Goal: Task Accomplishment & Management: Complete application form

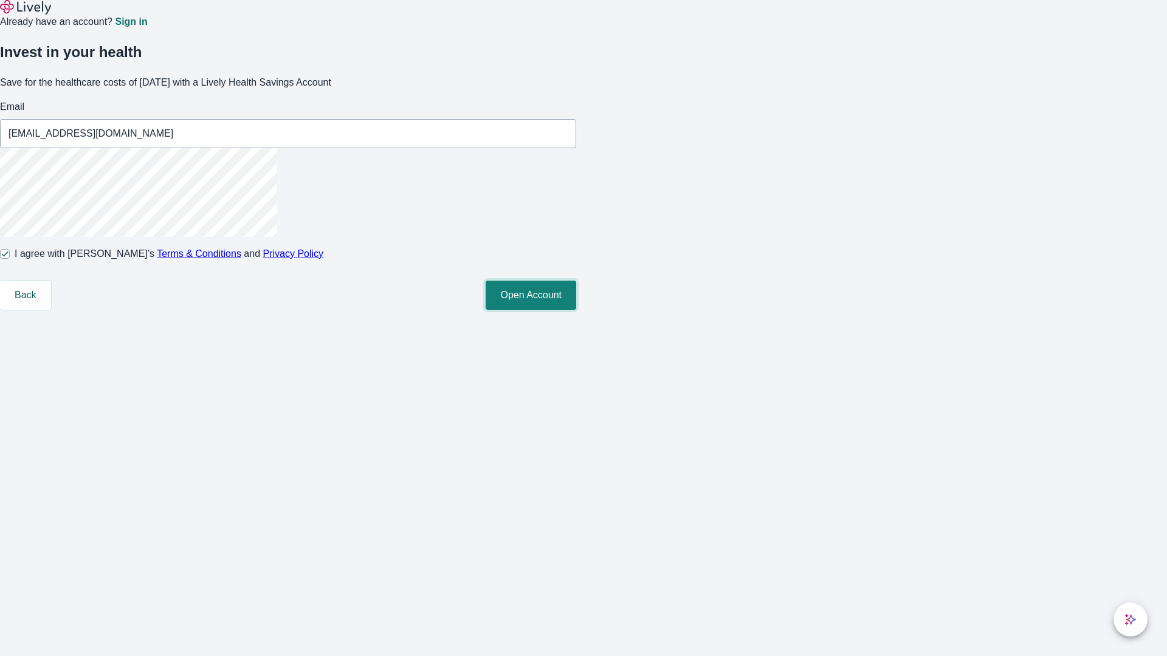
click at [576, 310] on button "Open Account" at bounding box center [530, 295] width 91 height 29
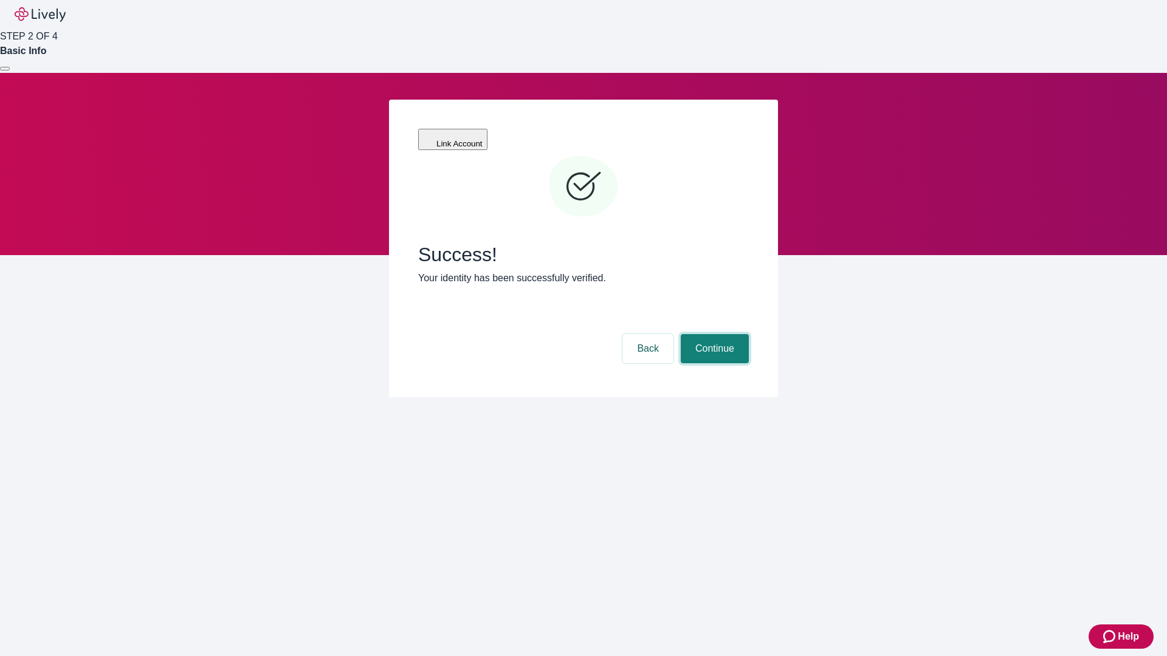
click at [713, 334] on button "Continue" at bounding box center [714, 348] width 68 height 29
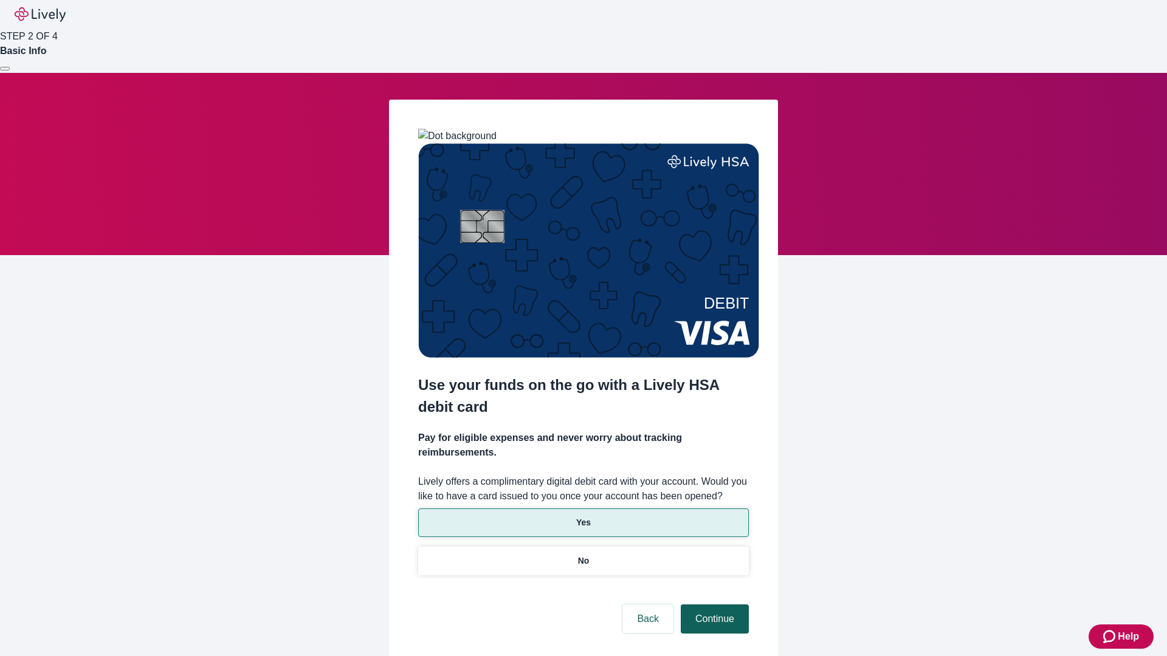
click at [583, 555] on p "No" at bounding box center [584, 561] width 12 height 13
click at [713, 605] on button "Continue" at bounding box center [714, 619] width 68 height 29
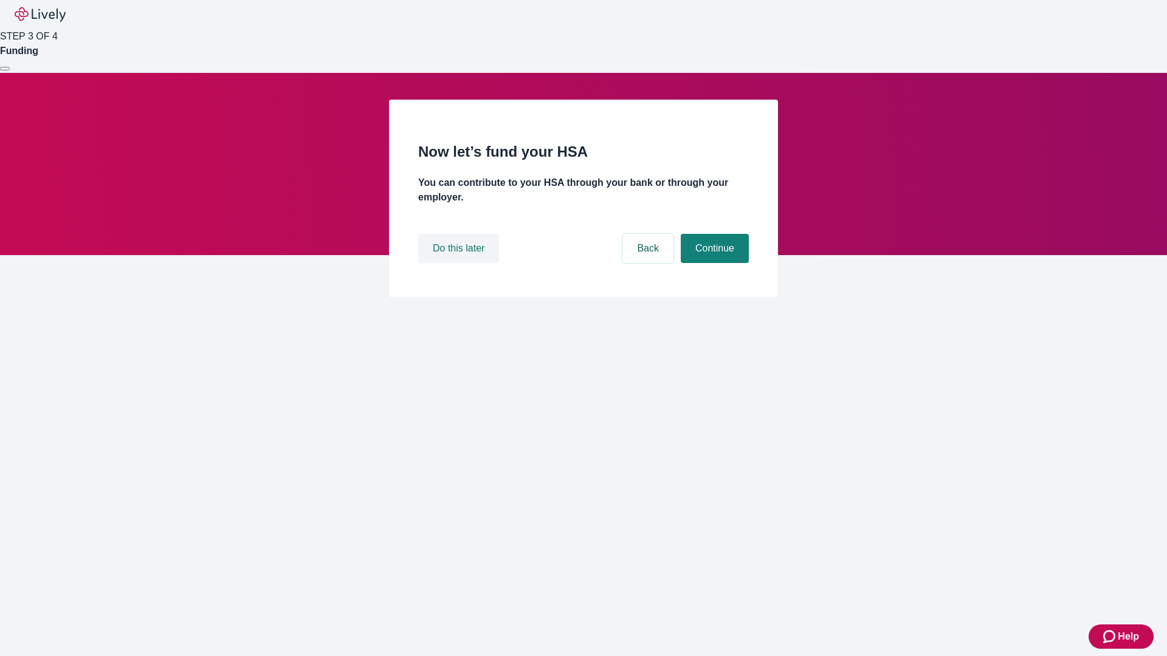
click at [460, 263] on button "Do this later" at bounding box center [458, 248] width 81 height 29
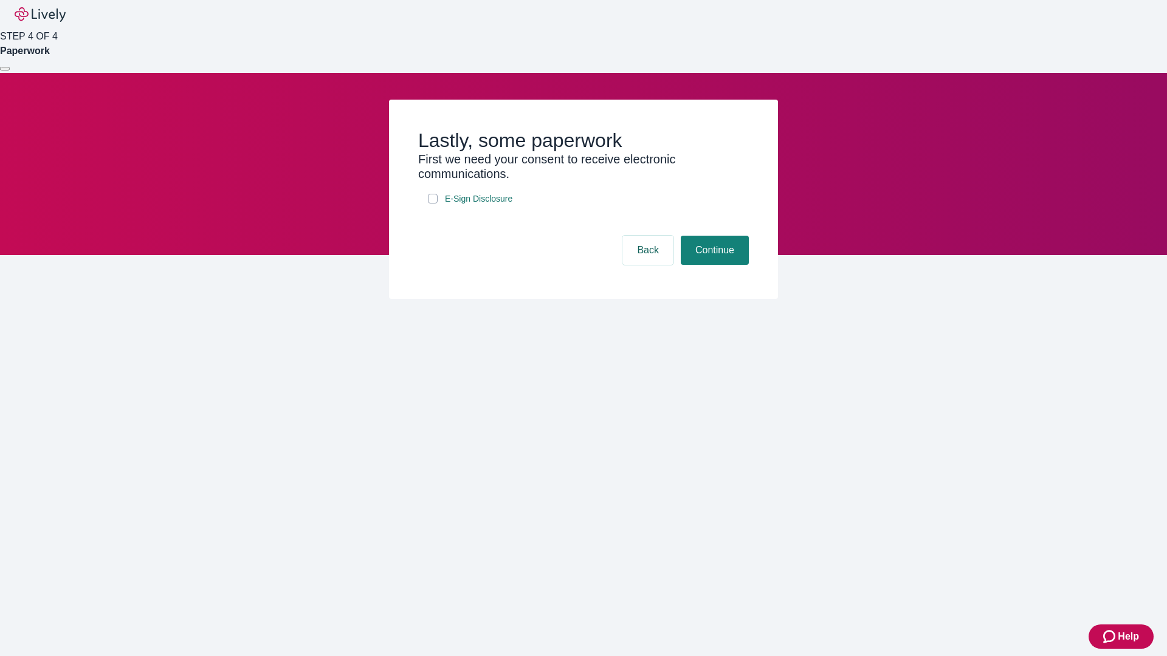
click at [433, 204] on input "E-Sign Disclosure" at bounding box center [433, 199] width 10 height 10
checkbox input "true"
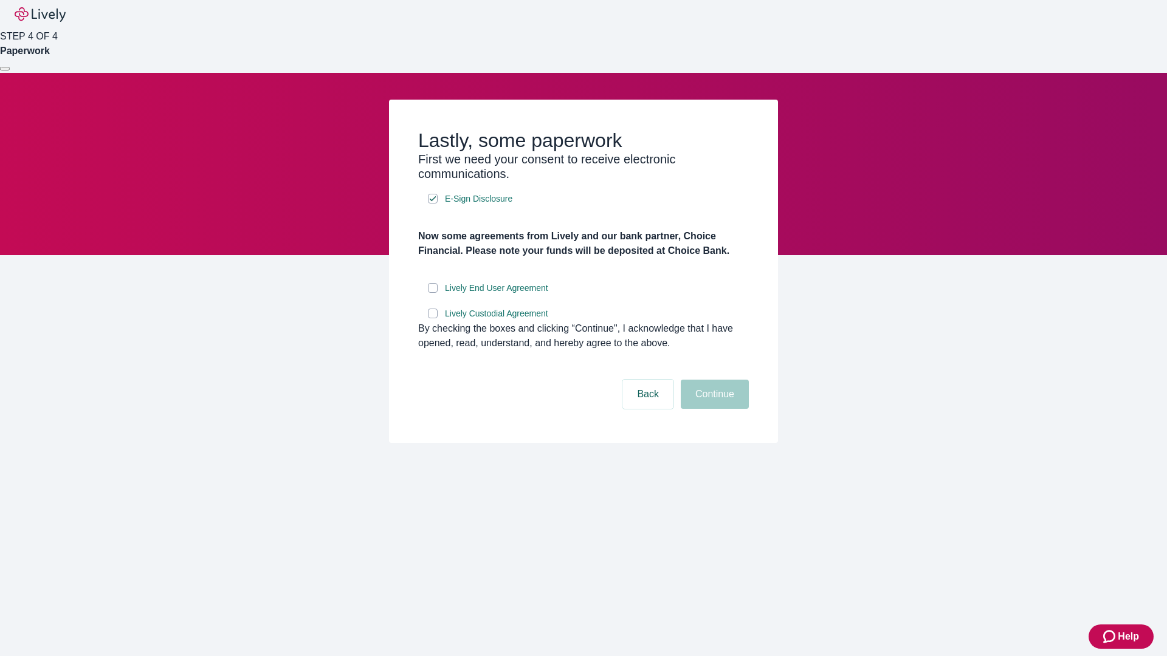
click at [433, 293] on input "Lively End User Agreement" at bounding box center [433, 288] width 10 height 10
checkbox input "true"
click at [433, 318] on input "Lively Custodial Agreement" at bounding box center [433, 314] width 10 height 10
checkbox input "true"
click at [713, 409] on button "Continue" at bounding box center [714, 394] width 68 height 29
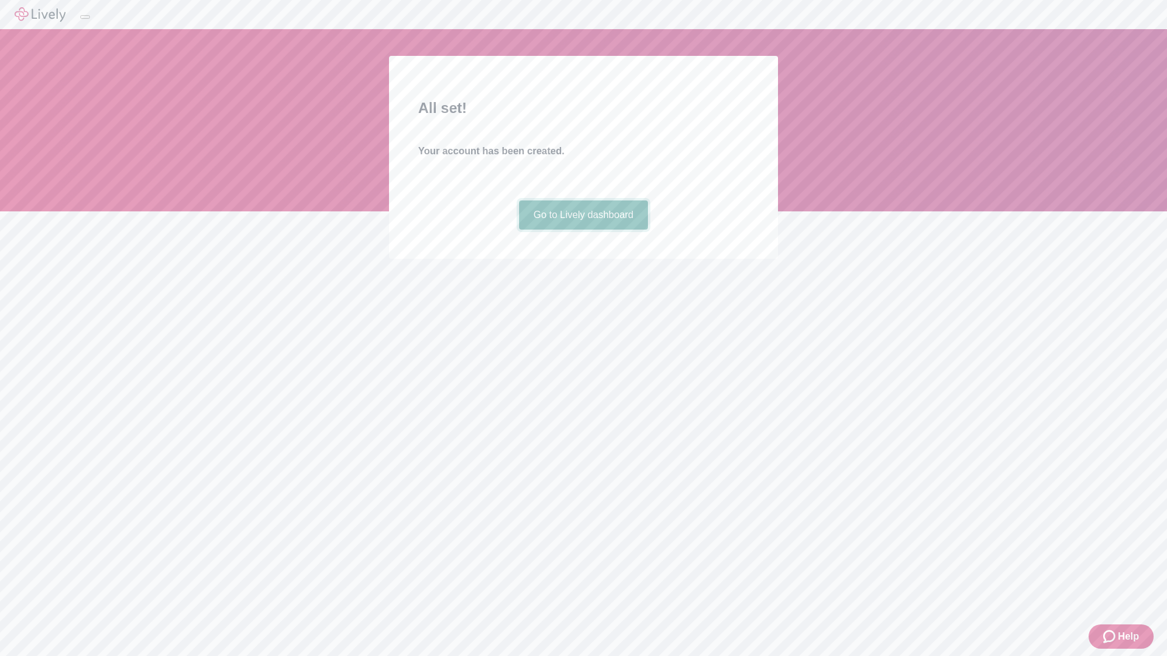
click at [583, 230] on link "Go to Lively dashboard" at bounding box center [583, 214] width 129 height 29
